Goal: Transaction & Acquisition: Purchase product/service

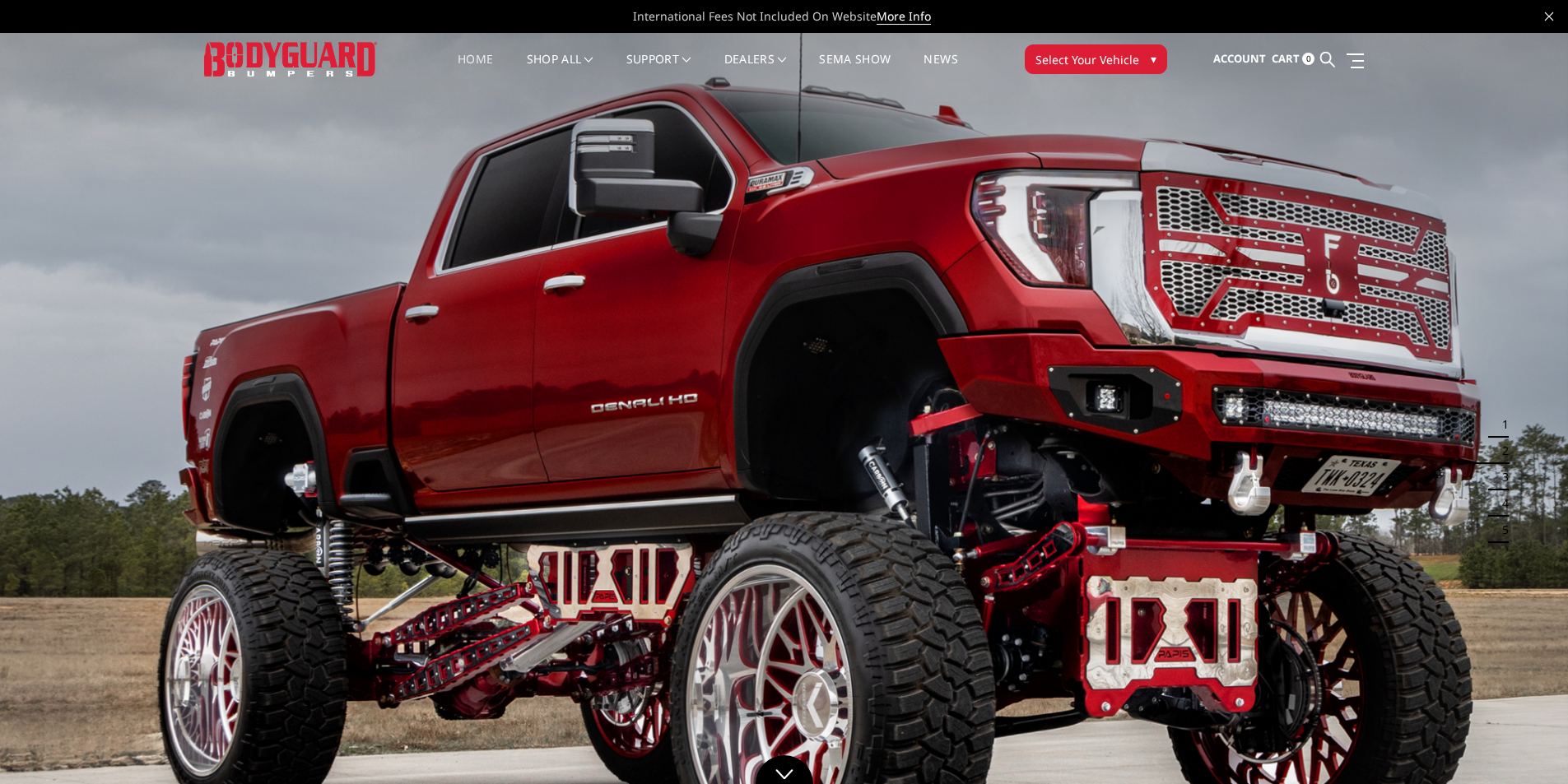
click at [1098, 63] on span "Select Your Vehicle" at bounding box center [1087, 59] width 104 height 17
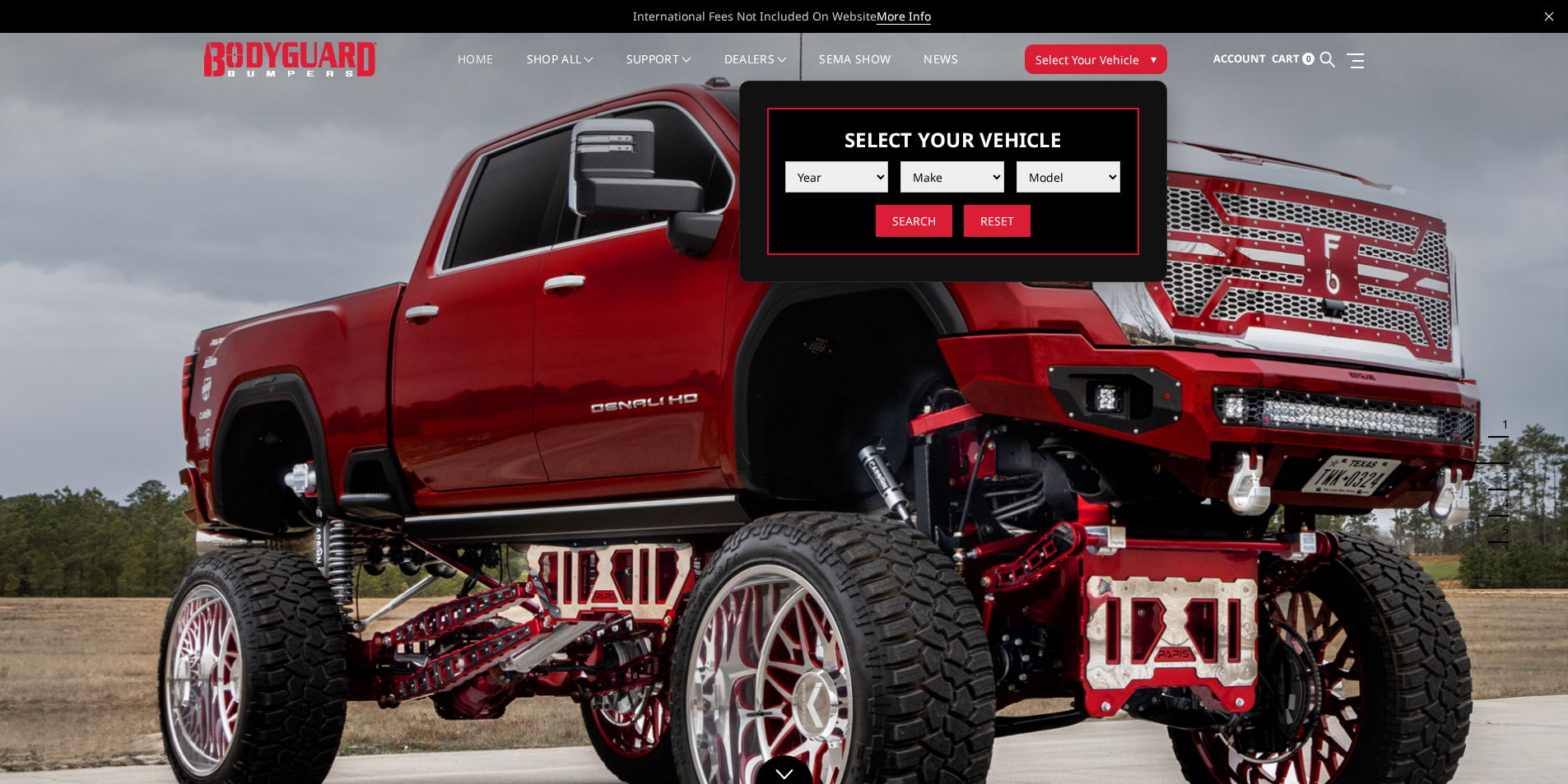
click at [828, 186] on select "Year 2025 2024 2023 2022 2021 2020 2019 2018 2017 2016 2015 2014 2013 2012 2011…" at bounding box center [837, 177] width 104 height 31
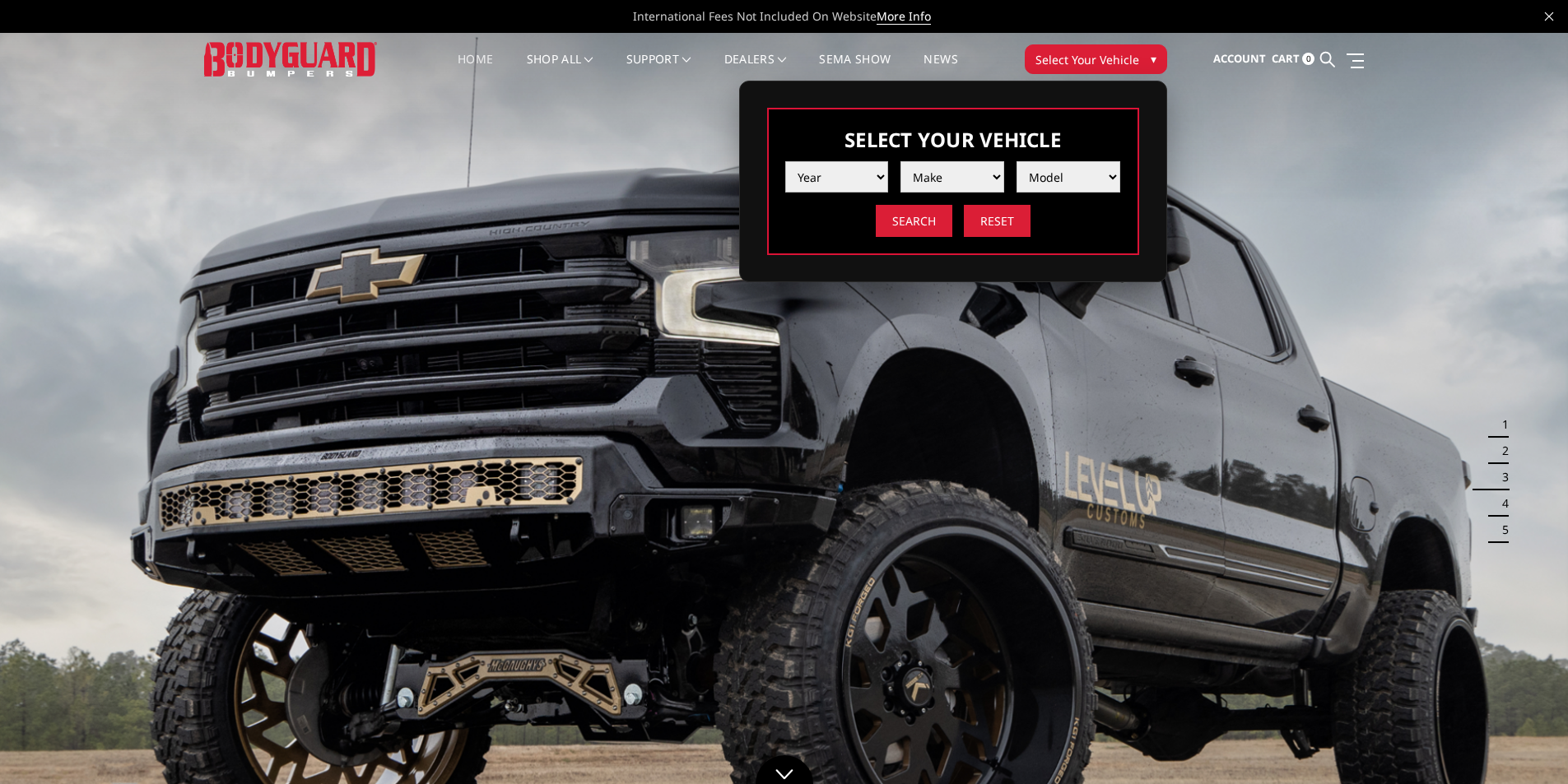
select select "yr_2024"
click at [785, 162] on select "Year 2025 2024 2023 2022 2021 2020 2019 2018 2017 2016 2015 2014 2013 2012 2011…" at bounding box center [837, 177] width 104 height 31
click at [943, 185] on select "Make Chevrolet Ford GMC Ram Toyota" at bounding box center [952, 177] width 104 height 31
select select "mk_ford"
click at [901, 162] on select "Make Chevrolet Ford GMC Ram Toyota" at bounding box center [952, 177] width 104 height 31
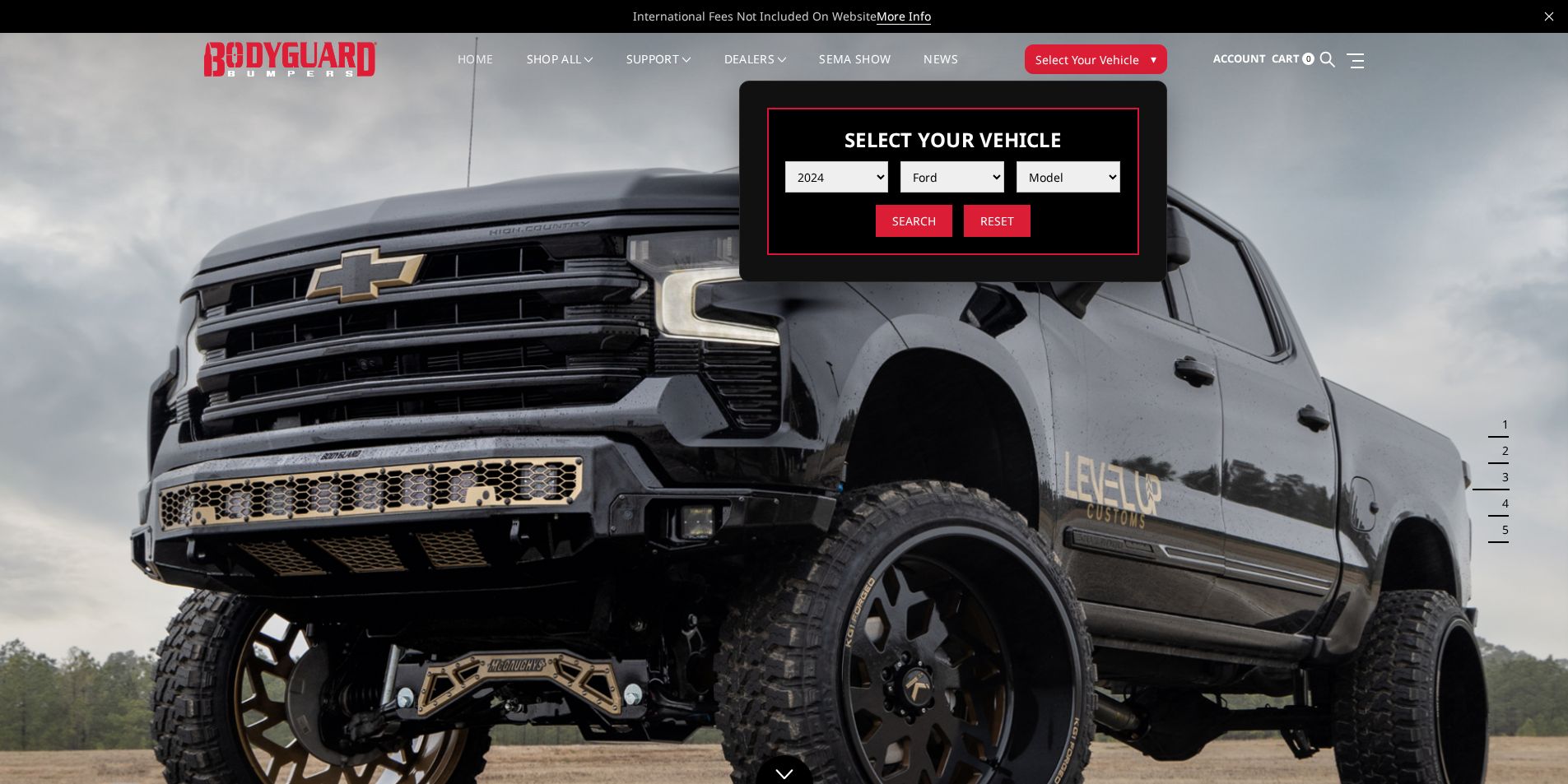
click at [1055, 186] on select "Model F150 F150 Raptor F250 / F350 F450 F550" at bounding box center [1068, 177] width 104 height 31
select select "md_f450"
click at [1016, 162] on select "Model F150 F150 Raptor F250 / F350 F450 F550" at bounding box center [1068, 177] width 104 height 31
click at [923, 222] on input "Search" at bounding box center [914, 221] width 76 height 32
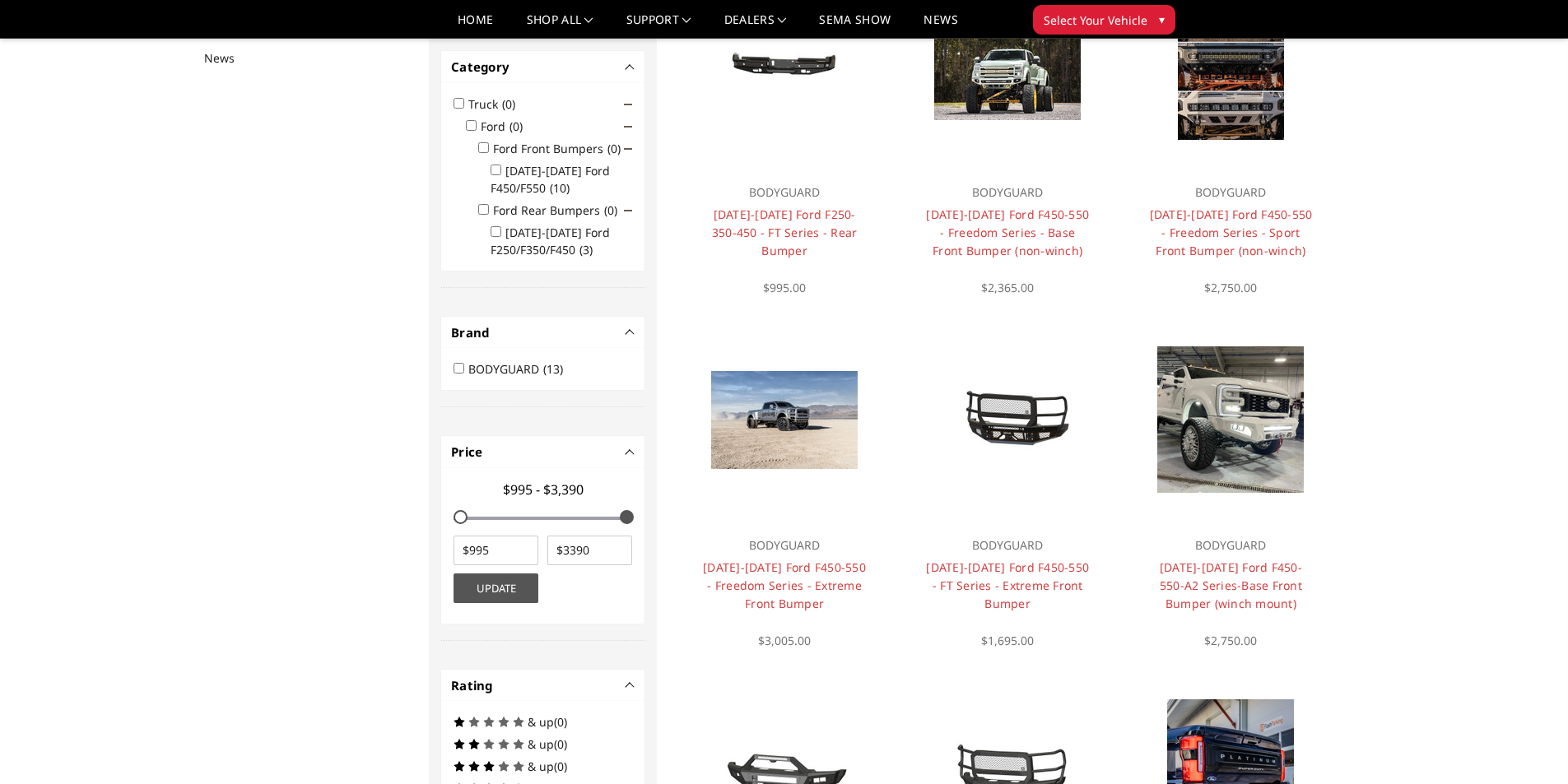
scroll to position [214, 0]
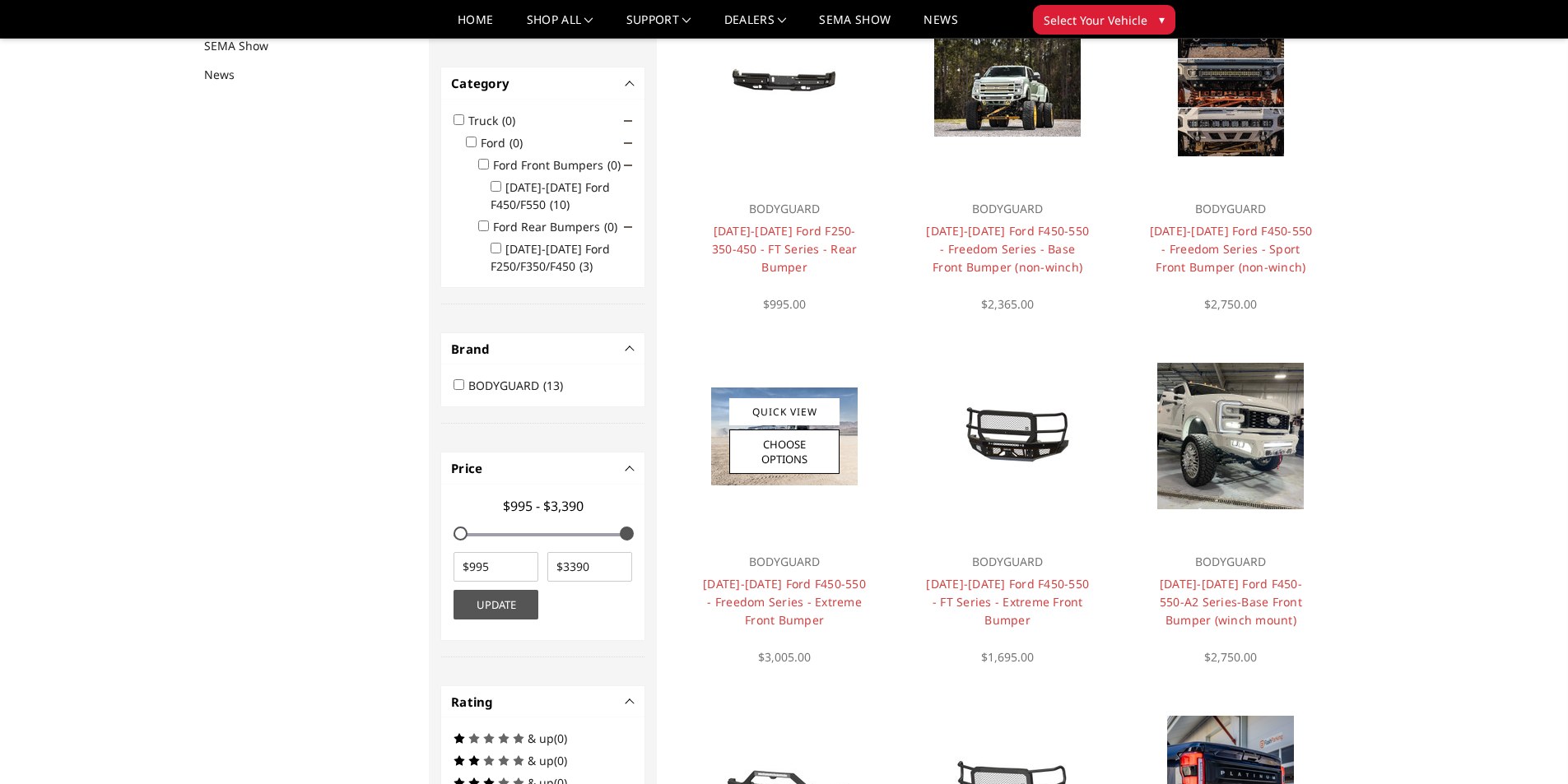
click at [848, 416] on img at bounding box center [784, 436] width 147 height 98
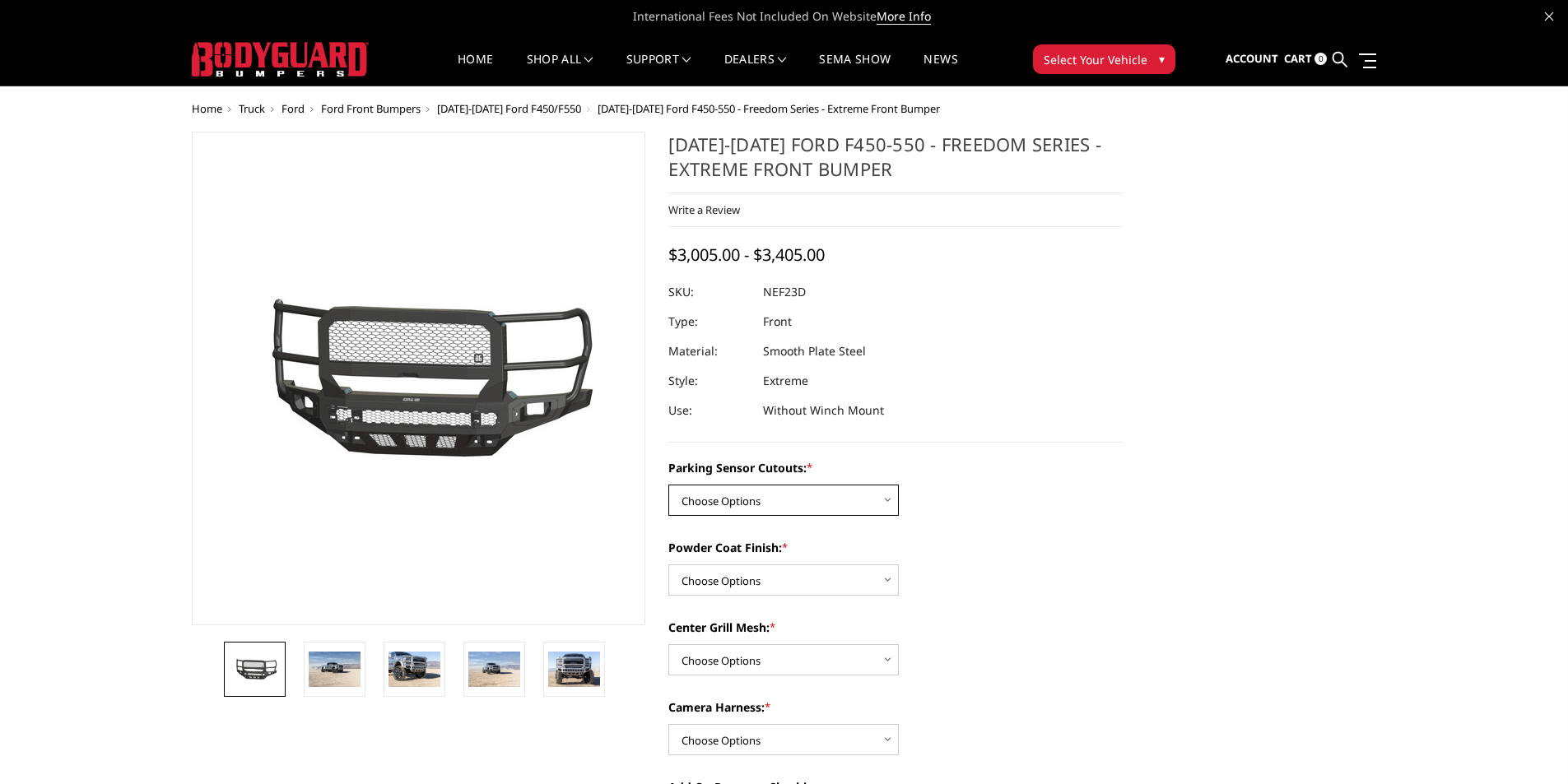
click at [800, 495] on select "Choose Options No - Without Parking Sensor Cutouts Yes - With Parking Sensor Cu…" at bounding box center [783, 500] width 230 height 31
select select "2591"
click at [668, 485] on select "Choose Options No - Without Parking Sensor Cutouts Yes - With Parking Sensor Cu…" at bounding box center [783, 500] width 230 height 31
click at [790, 569] on select "Choose Options Bare Metal Textured Black Powder Coat" at bounding box center [783, 580] width 230 height 31
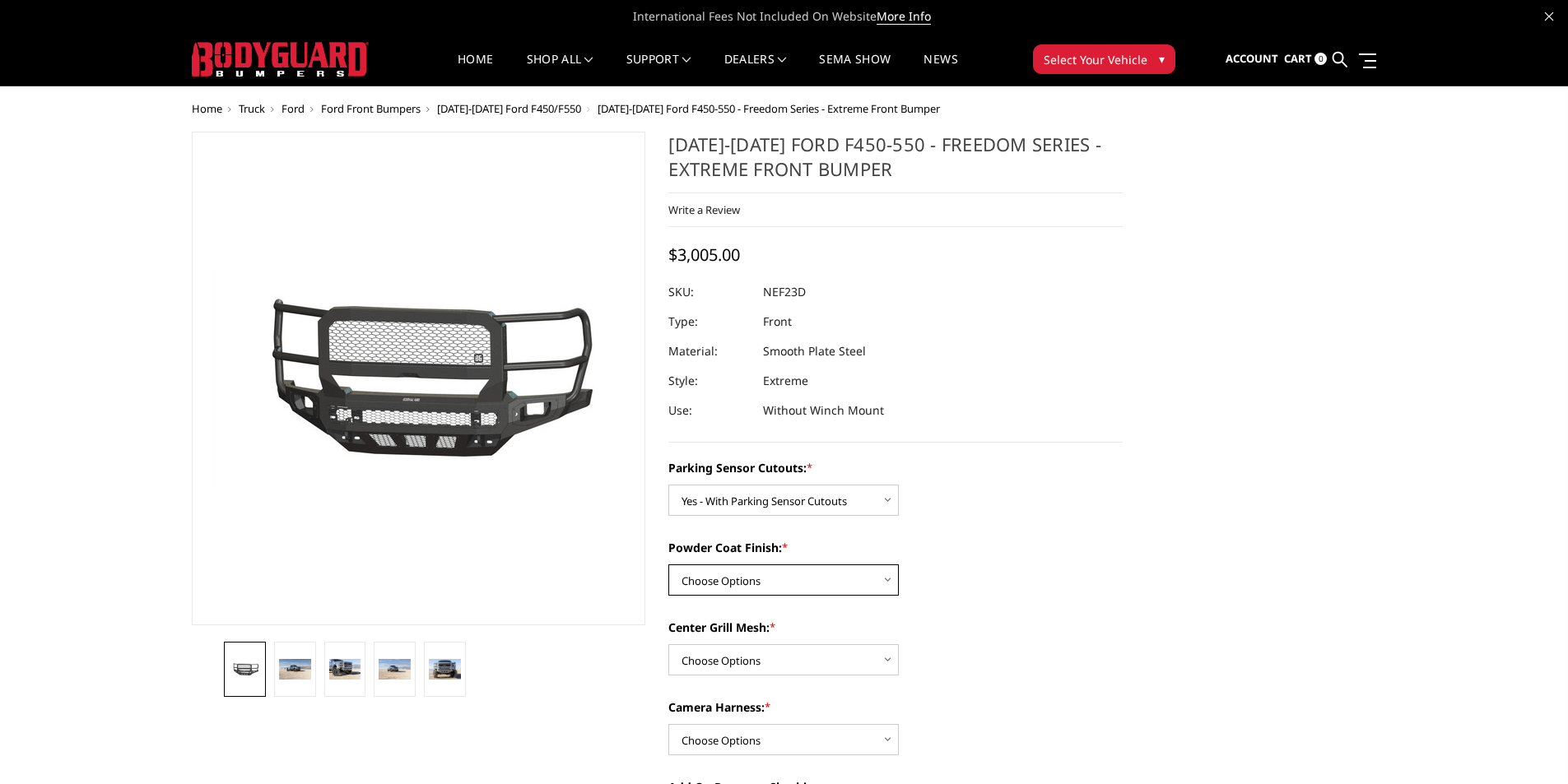
select select "2593"
click at [668, 565] on select "Choose Options Bare Metal Textured Black Powder Coat" at bounding box center [783, 580] width 230 height 31
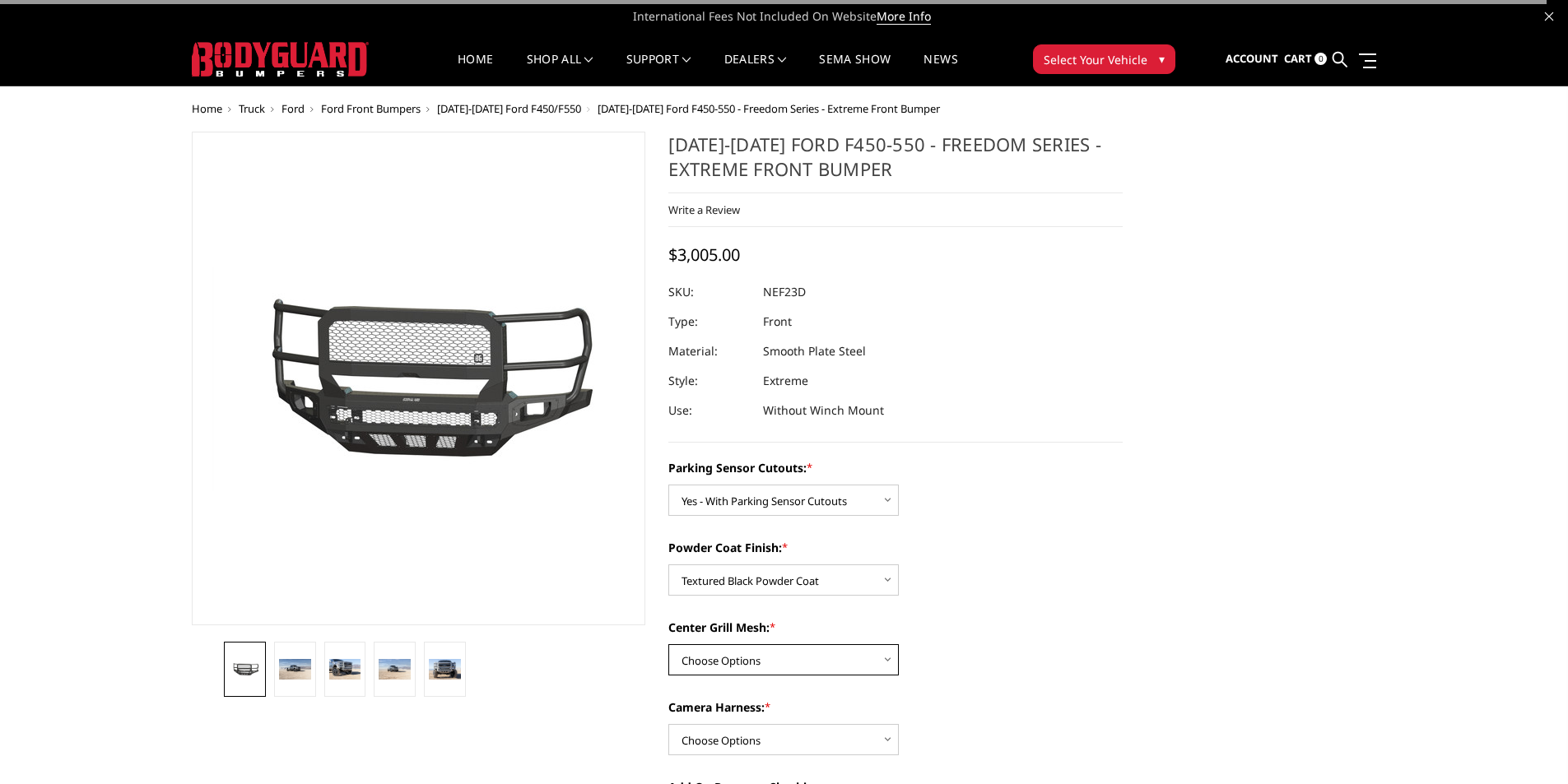
click at [792, 659] on select "Choose Options With Center Grill Mesh Without Center Grill Mesh" at bounding box center [783, 660] width 230 height 31
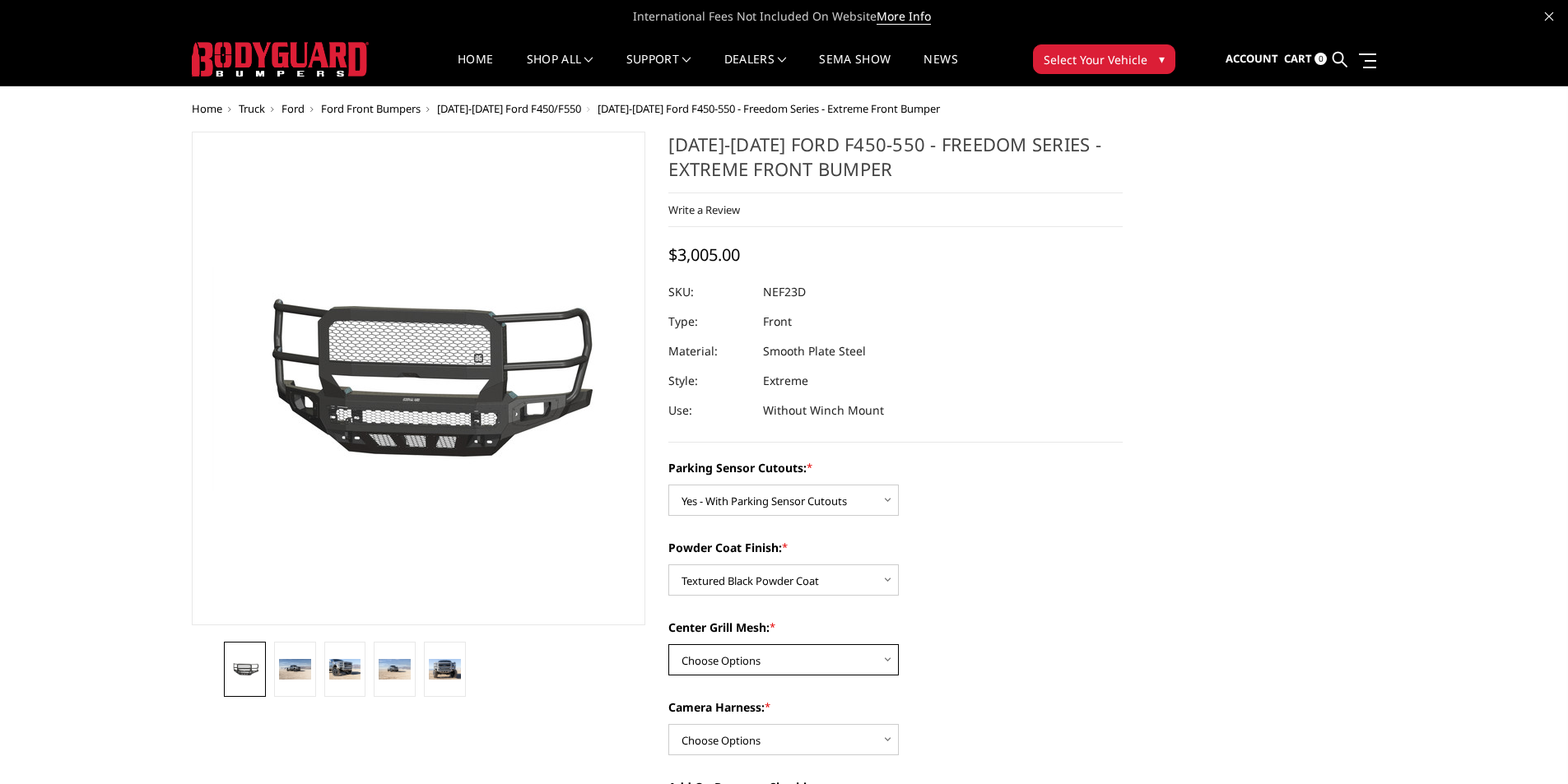
select select "2595"
click at [668, 645] on select "Choose Options With Center Grill Mesh Without Center Grill Mesh" at bounding box center [783, 660] width 230 height 31
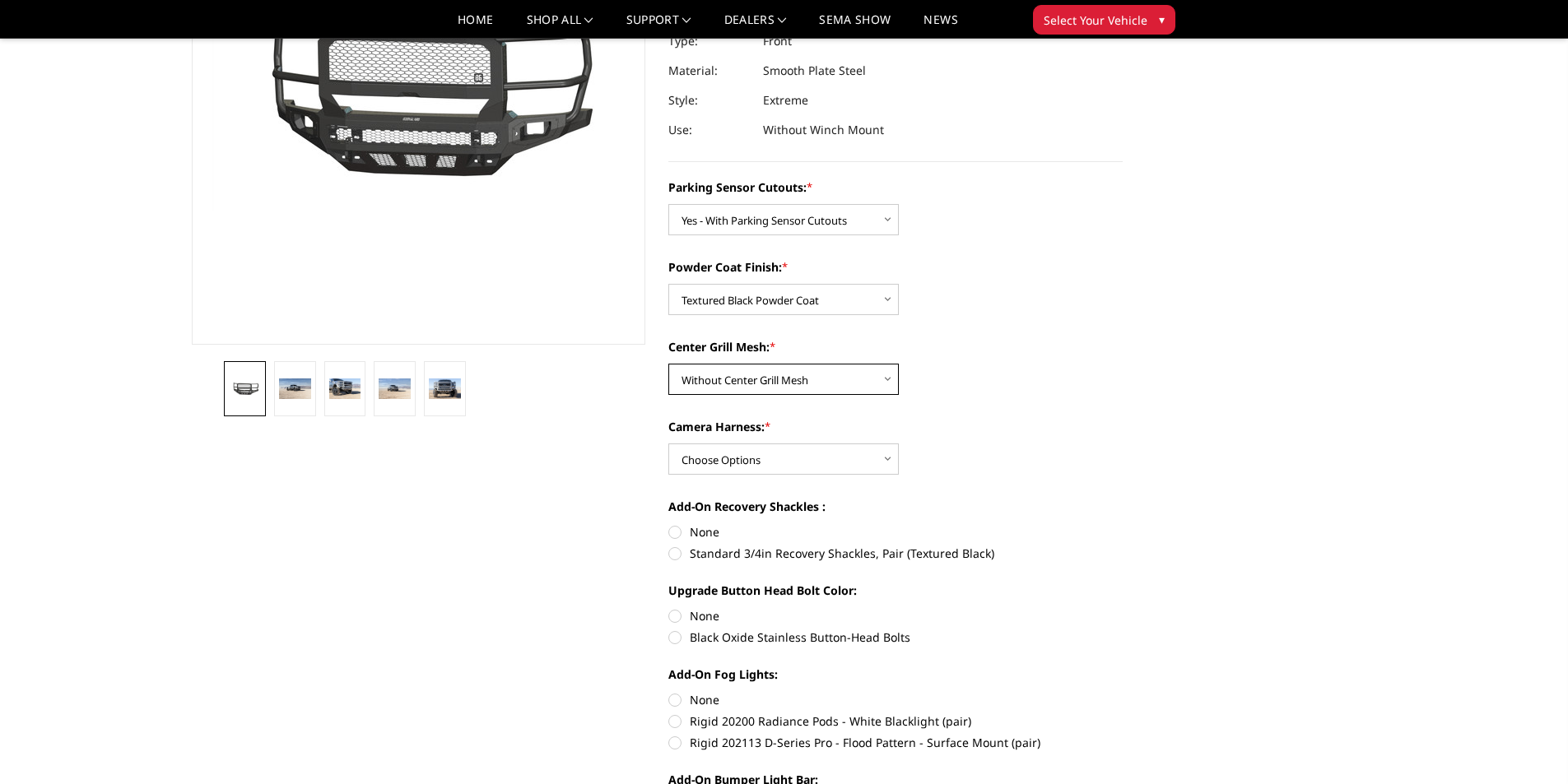
scroll to position [247, 0]
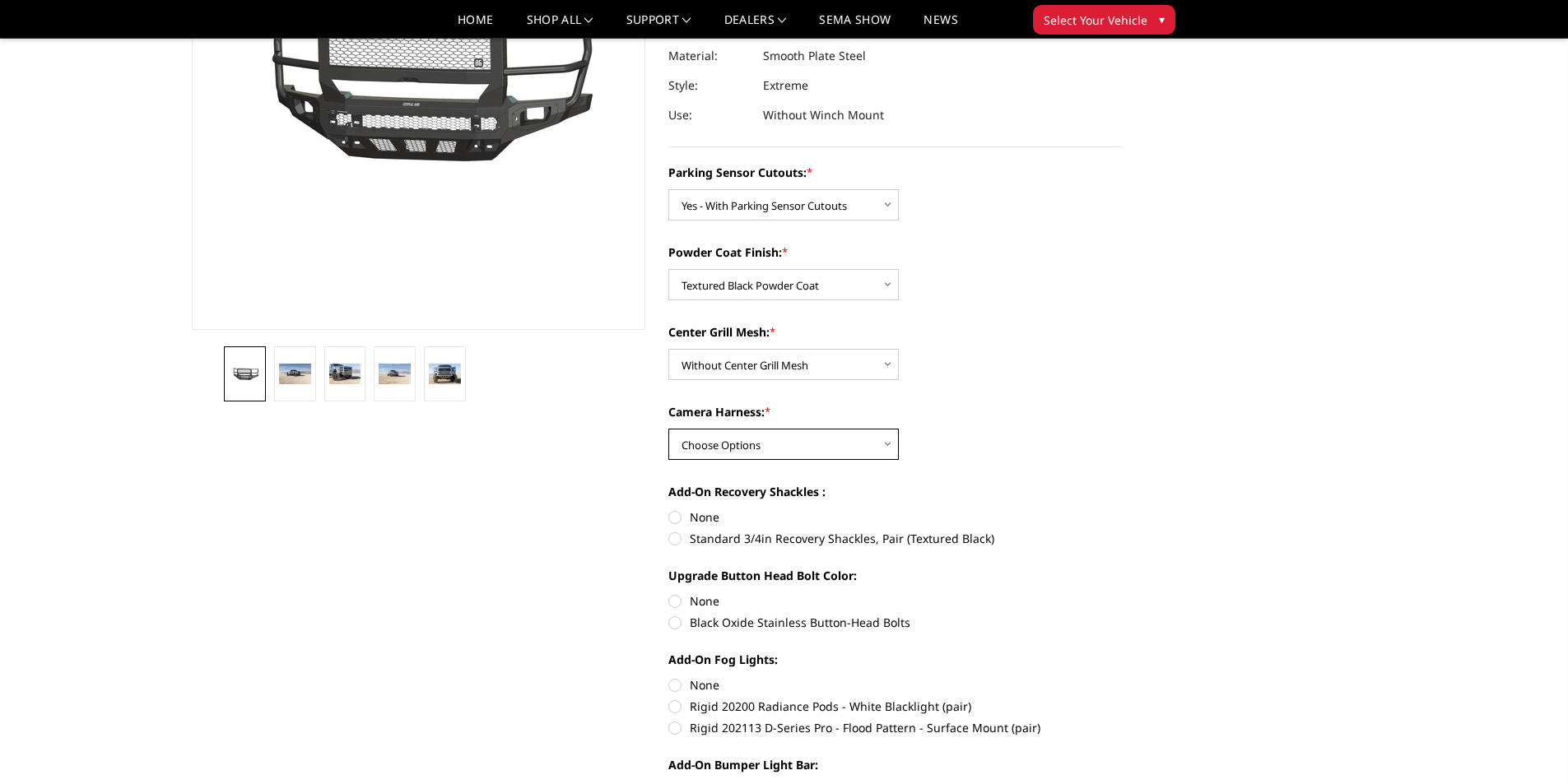
click at [836, 447] on select "Choose Options WITH Camera Harness WITHOUT Camera Harness" at bounding box center [783, 444] width 230 height 31
select select "2596"
click at [668, 429] on select "Choose Options WITH Camera Harness WITHOUT Camera Harness" at bounding box center [783, 444] width 230 height 31
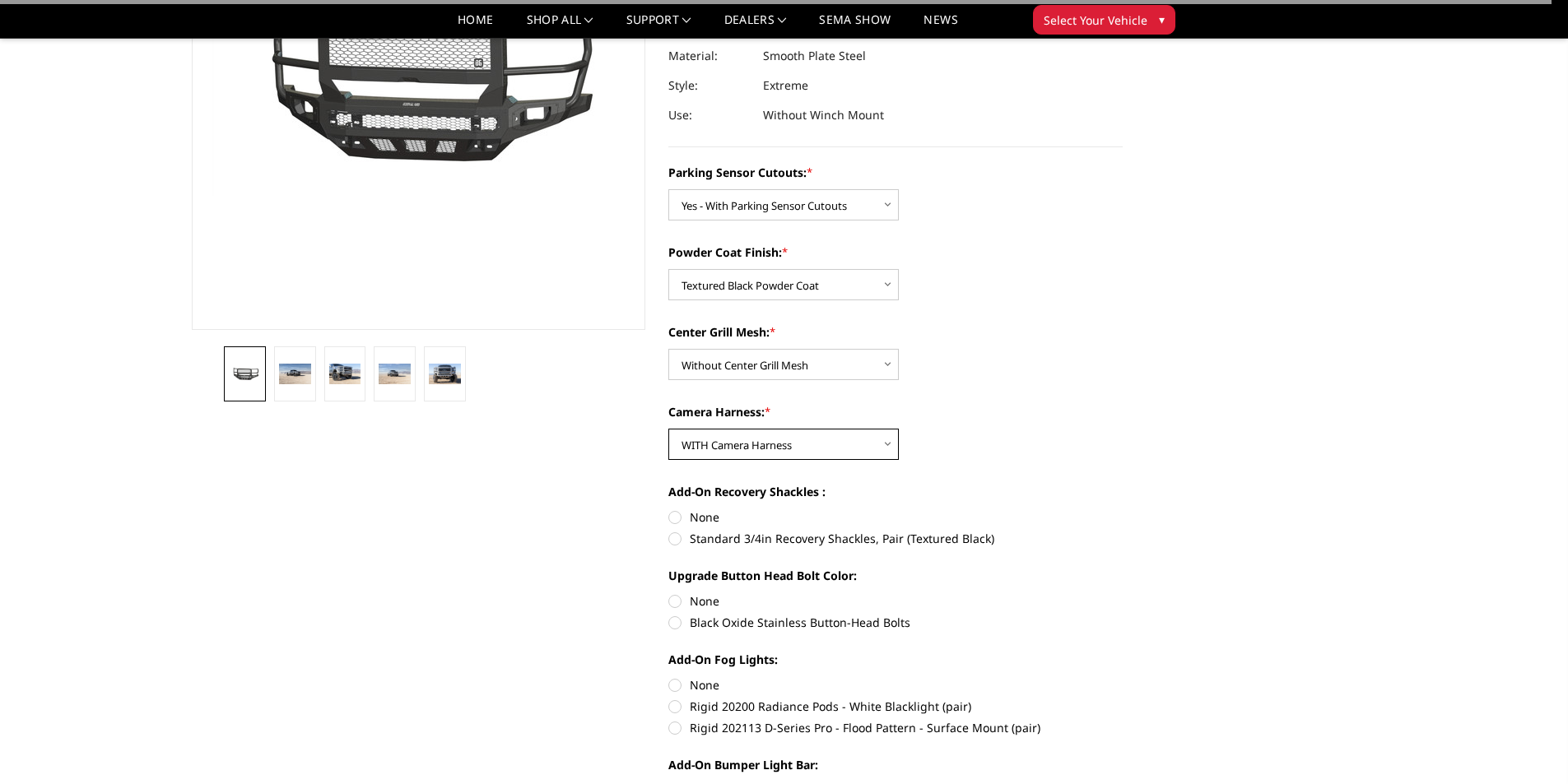
scroll to position [267, 0]
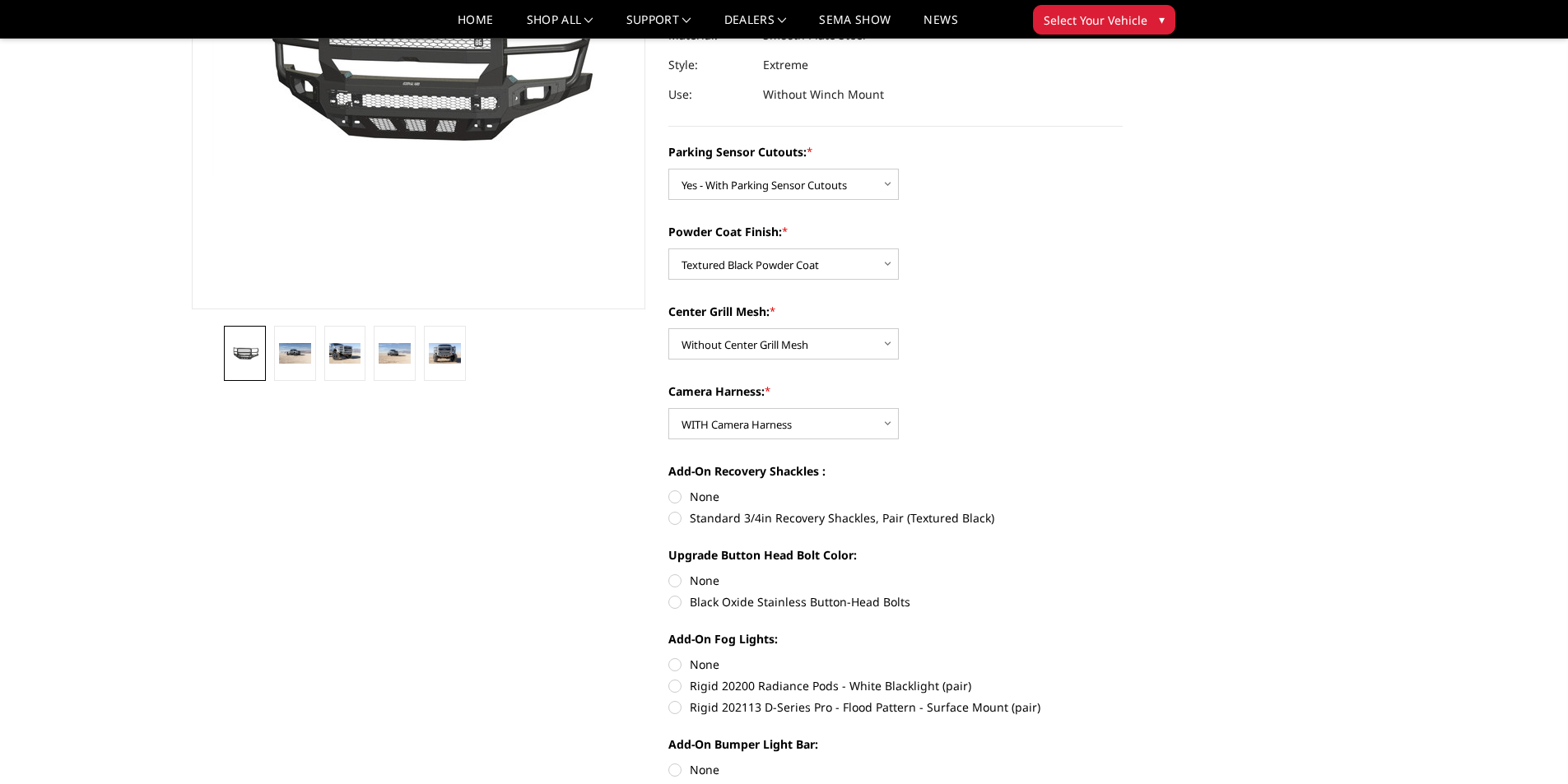
click at [674, 495] on label "None" at bounding box center [895, 495] width 455 height 17
click at [669, 488] on input "None" at bounding box center [668, 487] width 1 height 1
radio input "true"
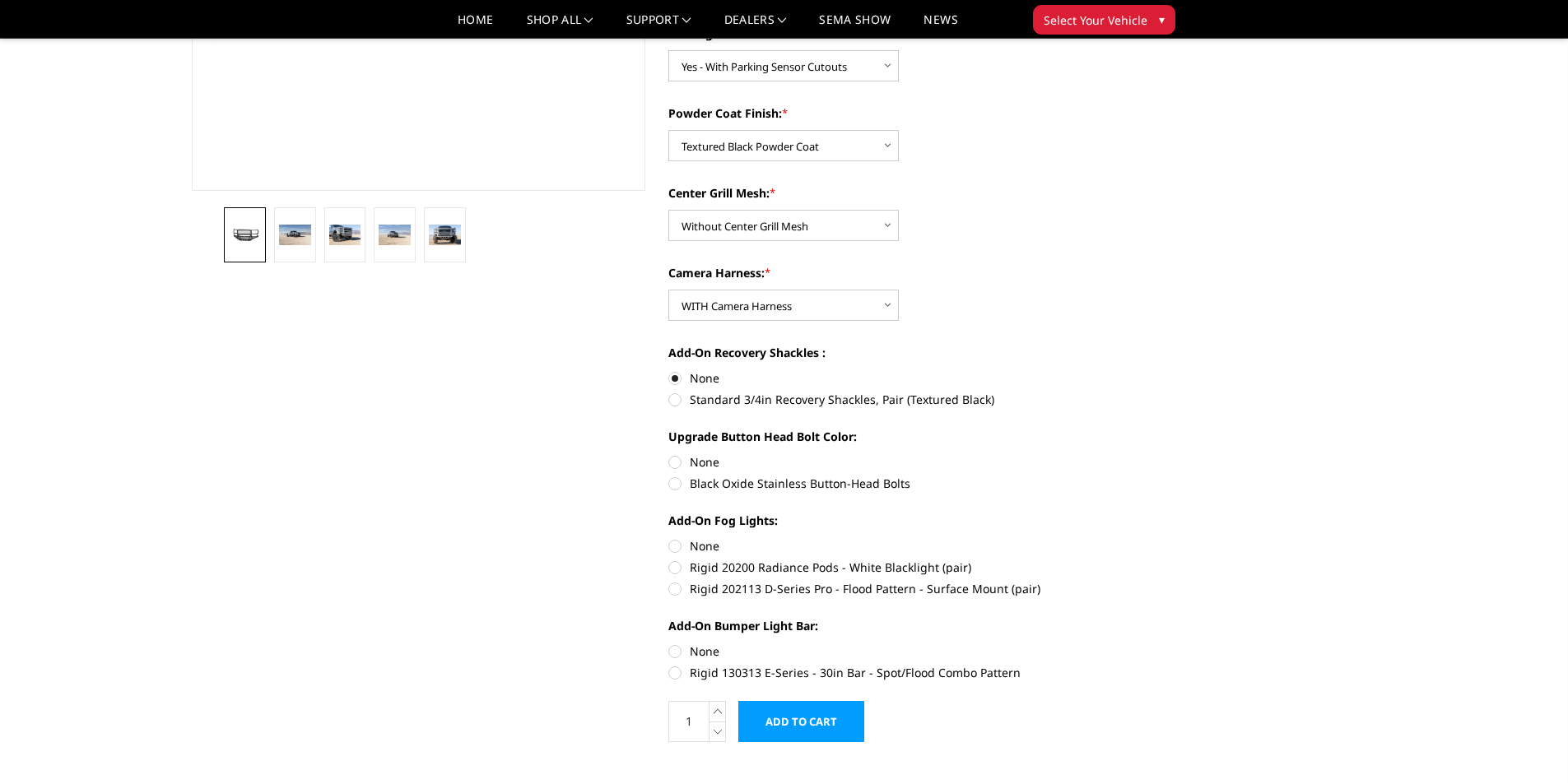
scroll to position [391, 0]
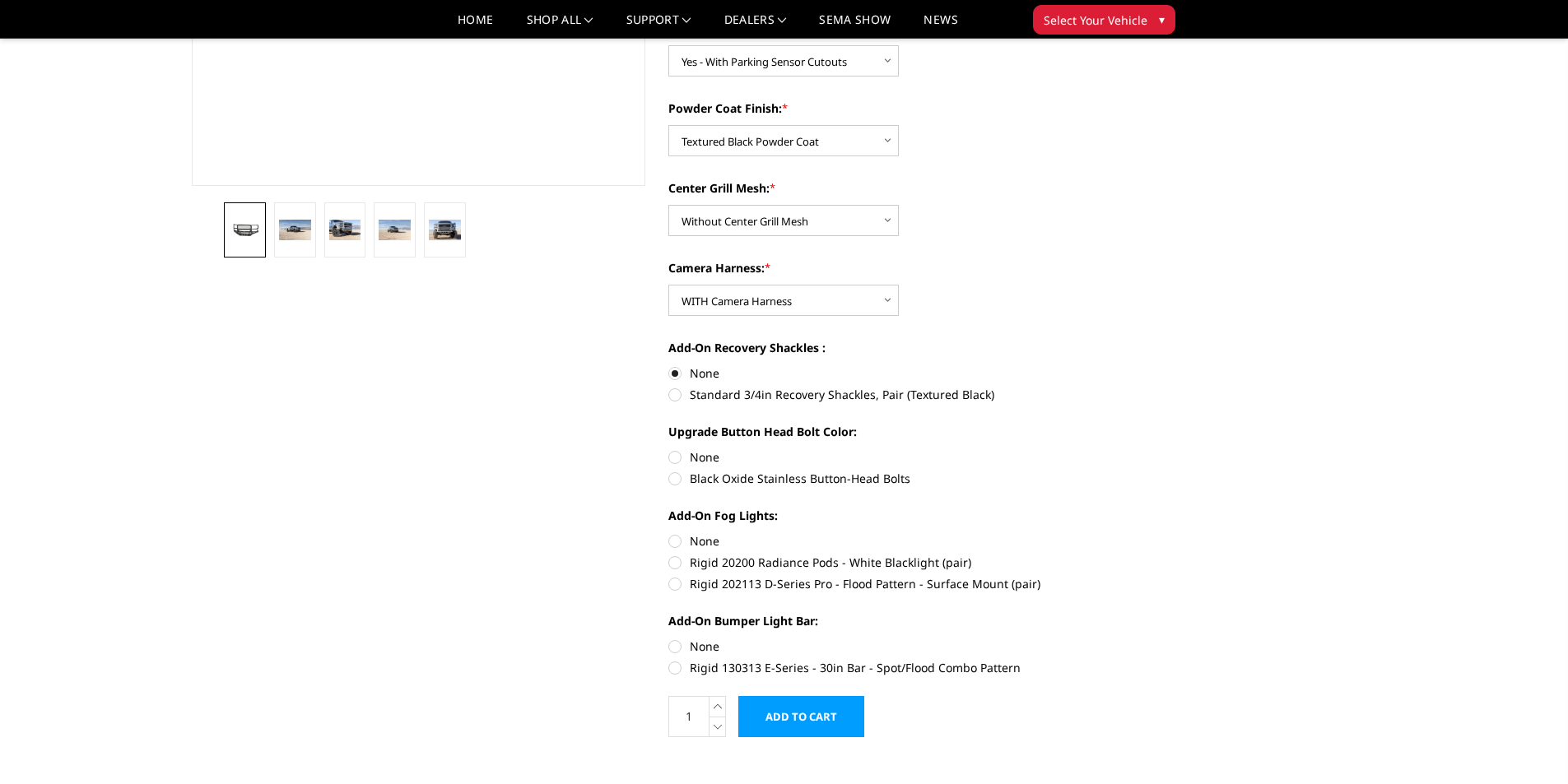
click at [668, 477] on section "2023-2025 Ford F450-550 - Freedom Series - Extreme Front Bumper Write a Review …" at bounding box center [895, 223] width 477 height 1062
click at [675, 477] on label "Black Oxide Stainless Button-Head Bolts" at bounding box center [895, 478] width 455 height 17
click at [1123, 449] on input "Black Oxide Stainless Button-Head Bolts" at bounding box center [1123, 448] width 1 height 1
radio input "true"
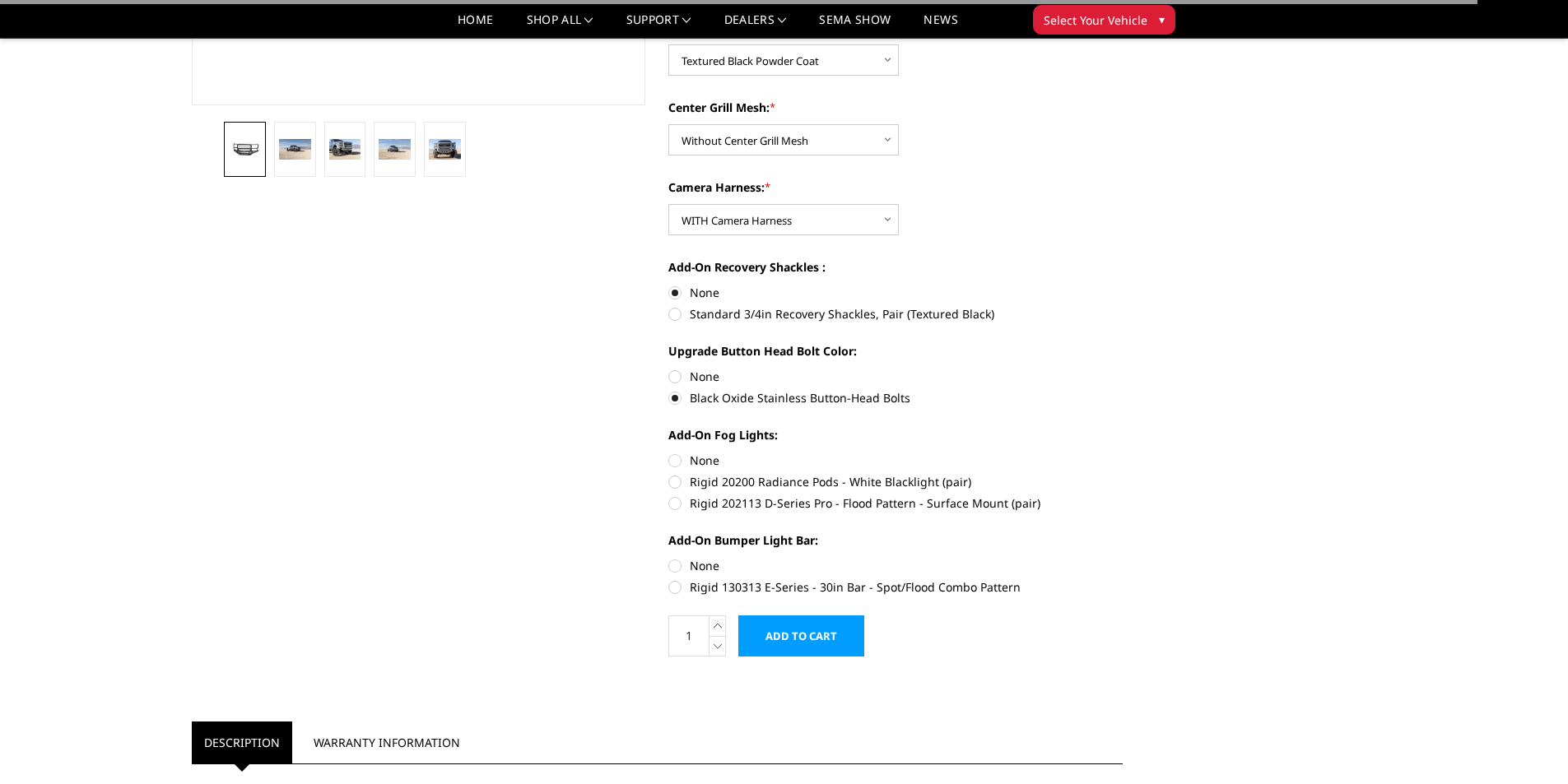
scroll to position [473, 0]
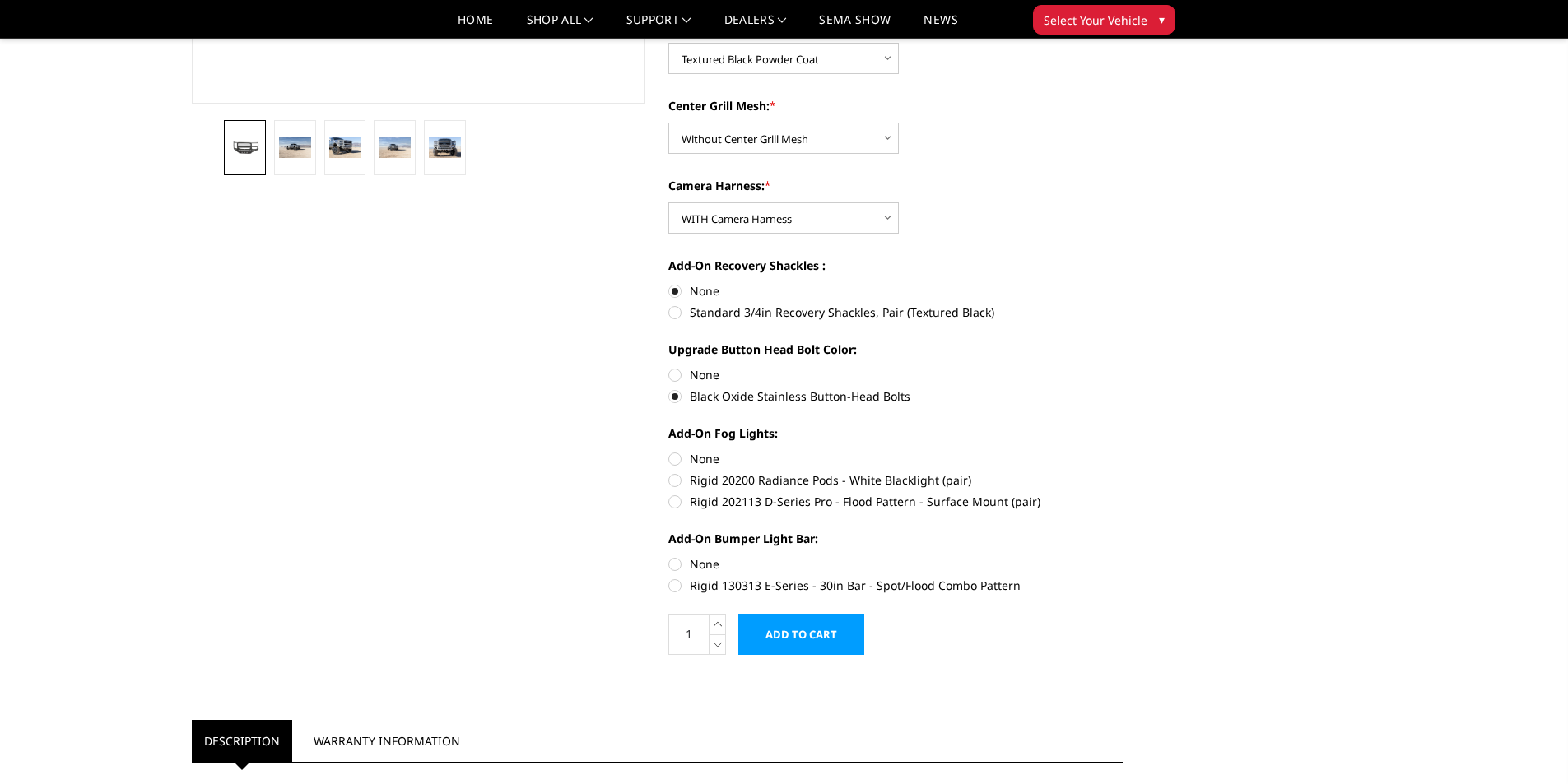
click at [676, 501] on label "Rigid 202113 D-Series Pro - Flood Pattern - Surface Mount (pair)" at bounding box center [895, 501] width 455 height 17
click at [1123, 472] on input "Rigid 202113 D-Series Pro - Flood Pattern - Surface Mount (pair)" at bounding box center [1123, 471] width 1 height 1
radio input "true"
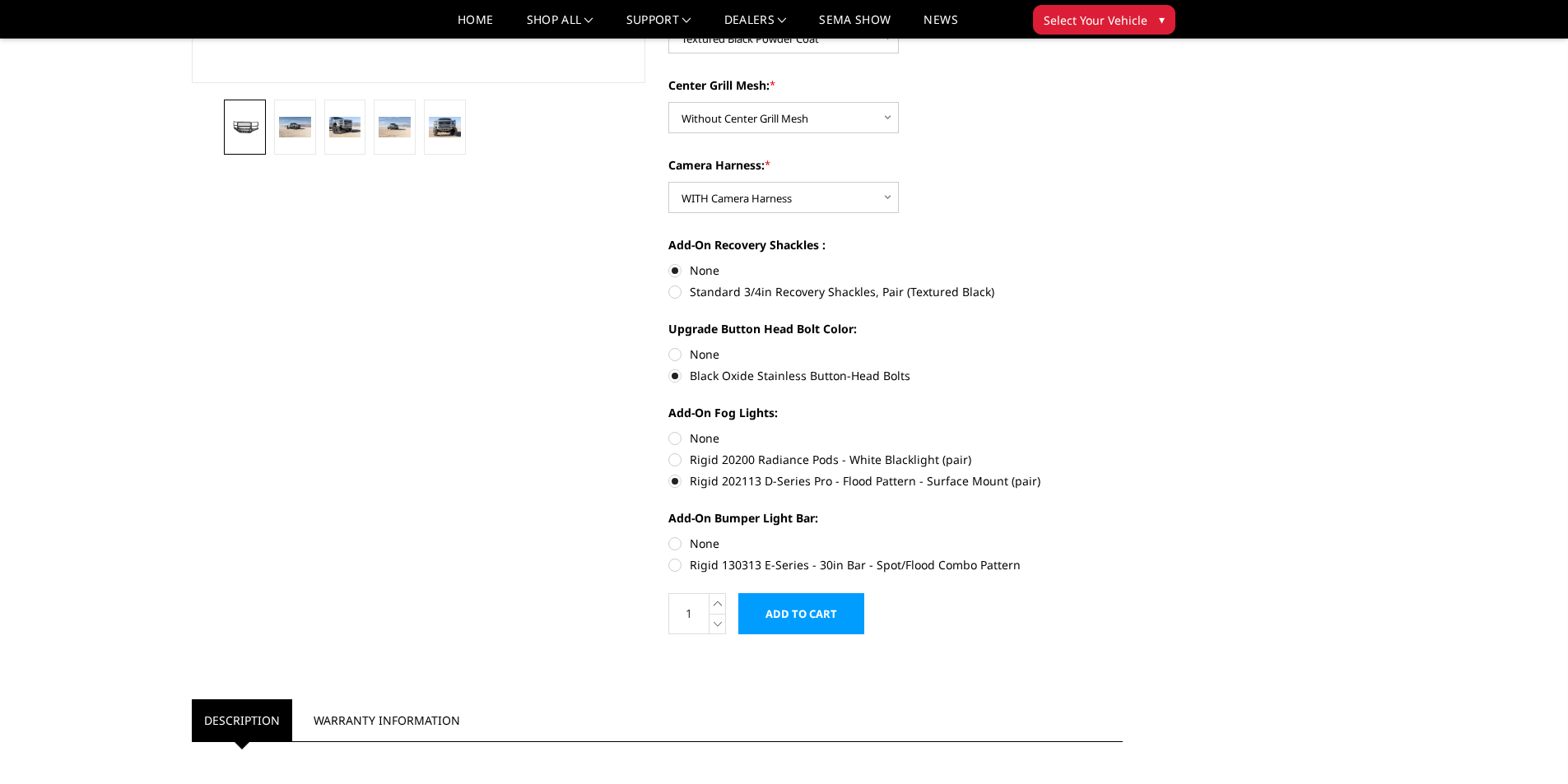
scroll to position [535, 0]
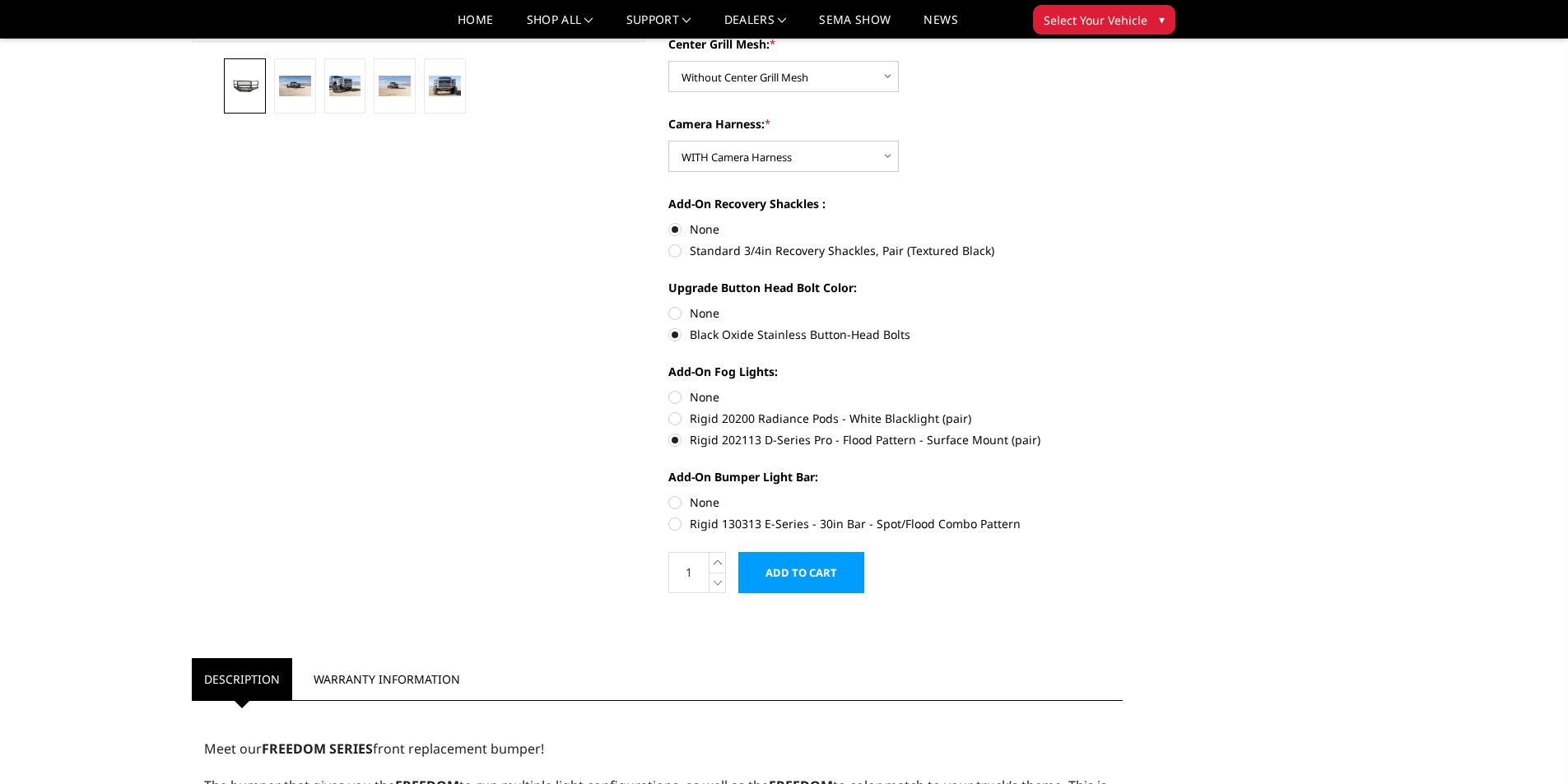
click at [679, 526] on label "Rigid 130313 E-Series - 30in Bar - Spot/Flood Combo Pattern" at bounding box center [895, 523] width 455 height 17
click at [1123, 495] on input "Rigid 130313 E-Series - 30in Bar - Spot/Flood Combo Pattern" at bounding box center [1123, 494] width 1 height 1
radio input "true"
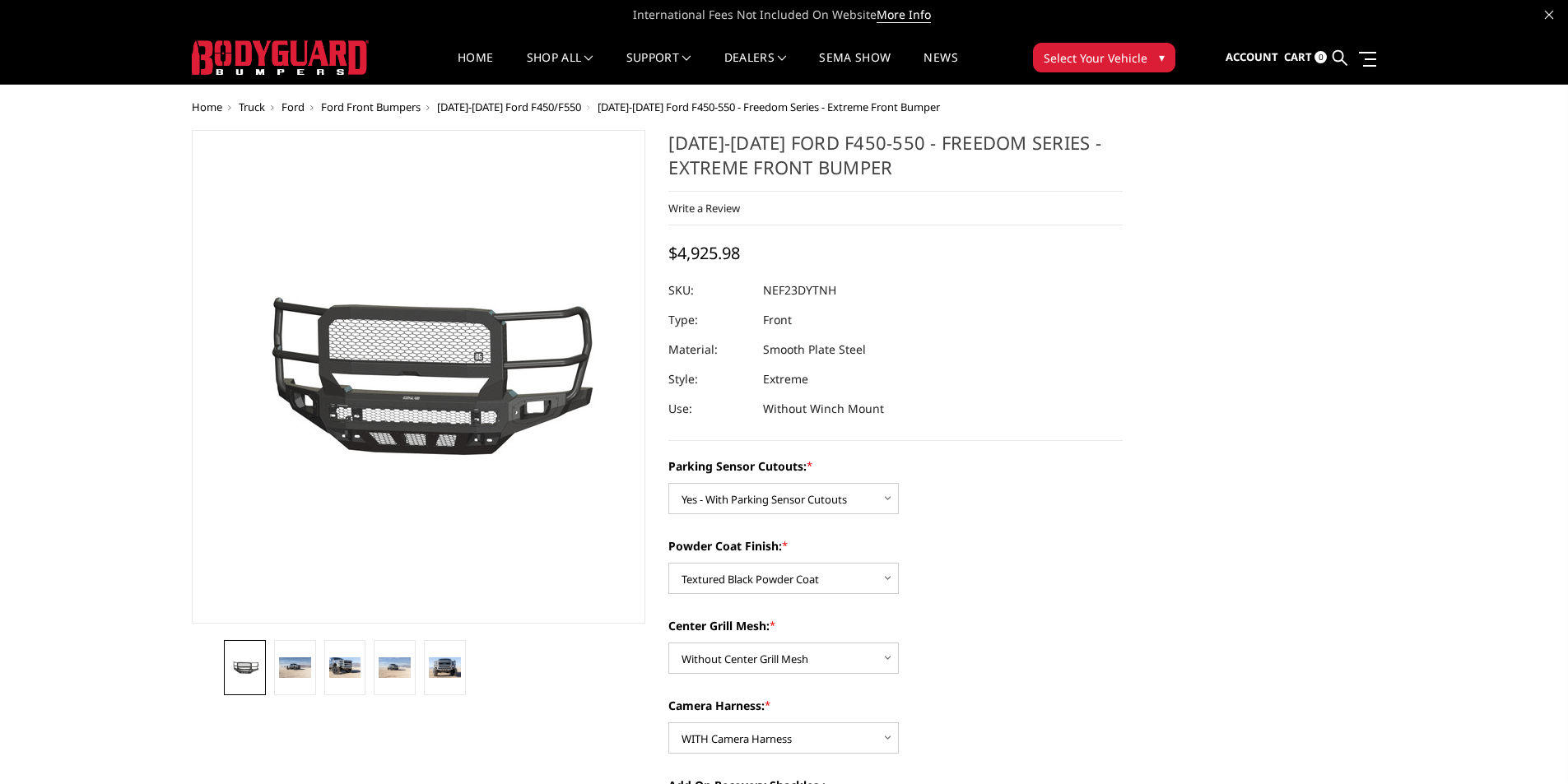
scroll to position [0, 0]
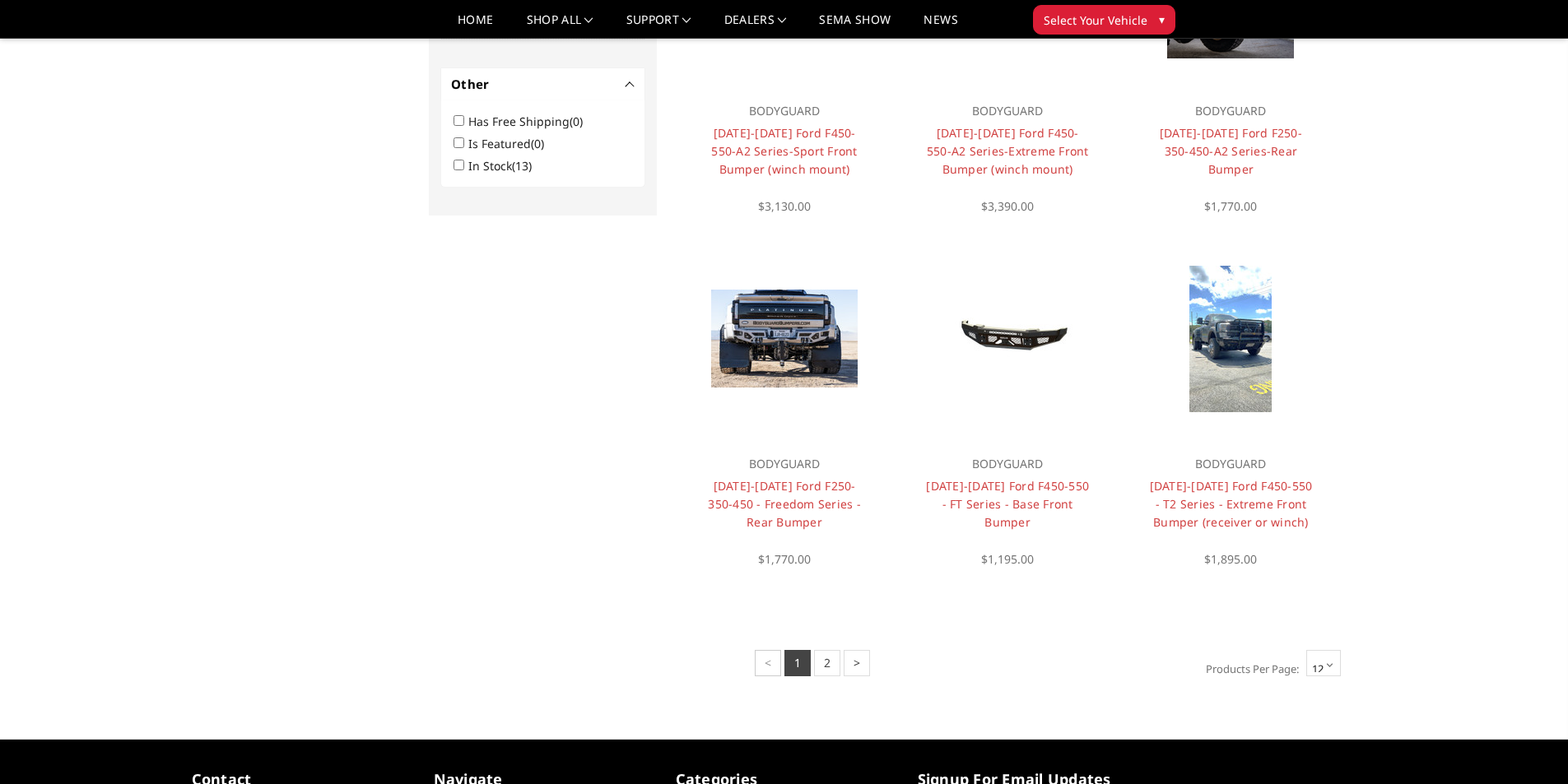
scroll to position [1057, 0]
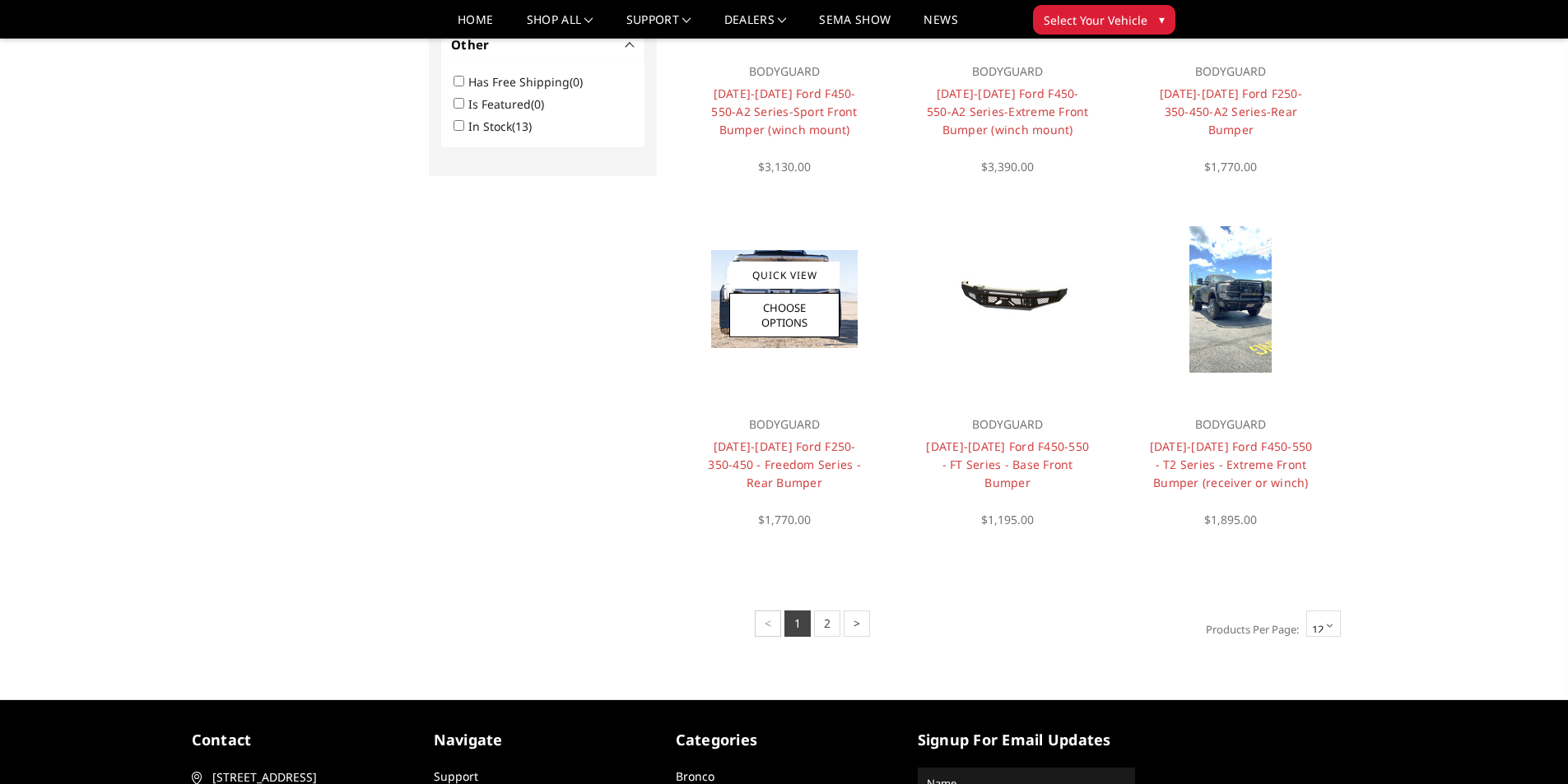
click at [722, 264] on img at bounding box center [784, 299] width 147 height 98
